Goal: Information Seeking & Learning: Find specific page/section

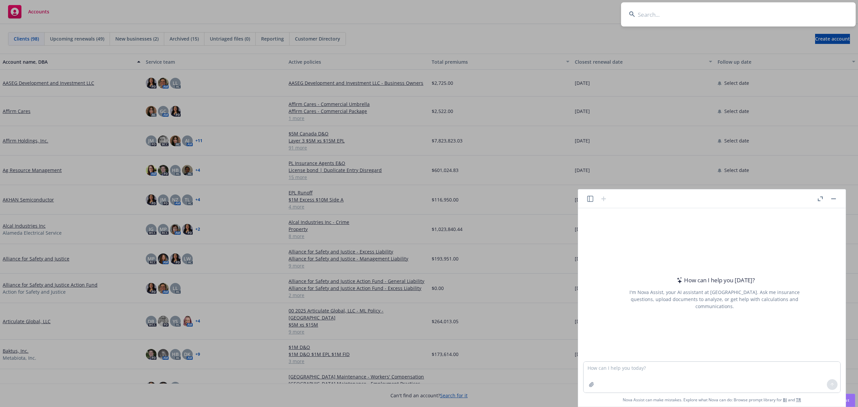
type input "g"
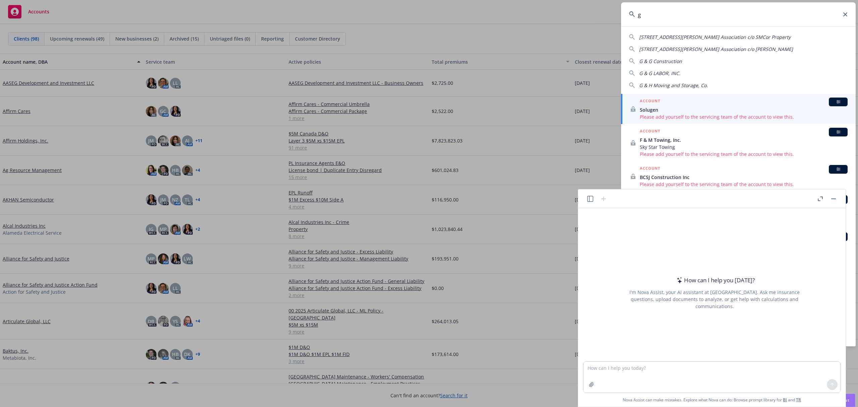
drag, startPoint x: 676, startPoint y: 16, endPoint x: 627, endPoint y: 28, distance: 50.7
click at [635, 23] on input "g" at bounding box center [738, 14] width 235 height 24
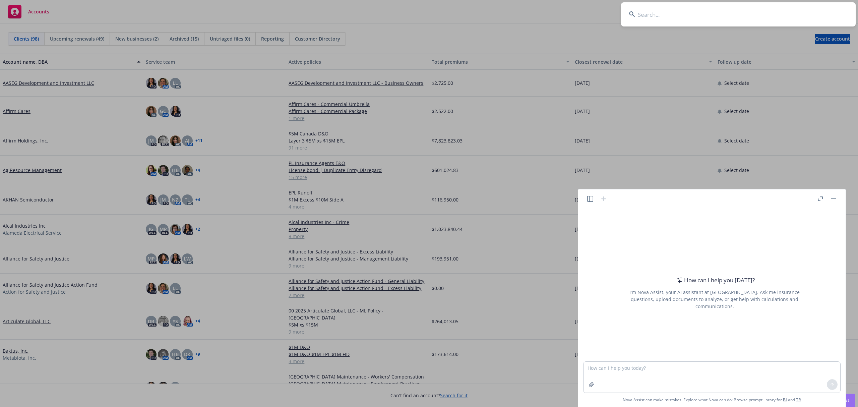
click at [834, 202] on button "button" at bounding box center [834, 199] width 8 height 8
